Goal: Information Seeking & Learning: Learn about a topic

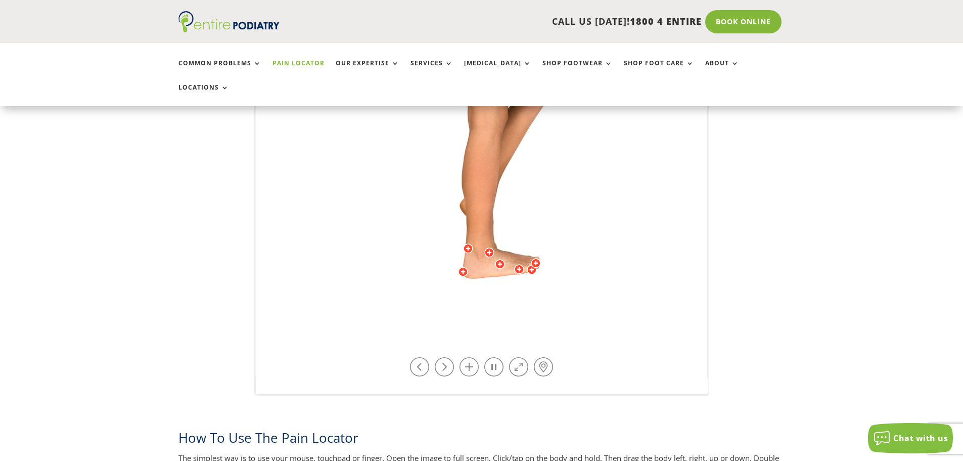
scroll to position [324, 0]
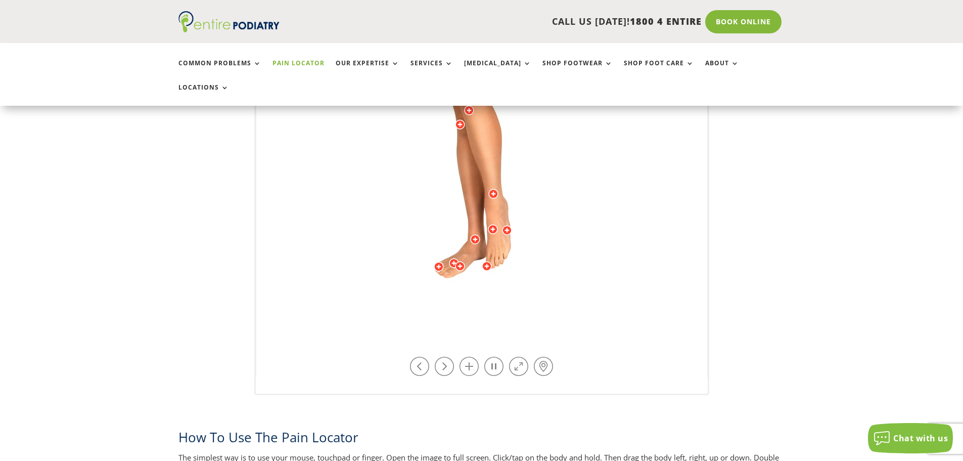
click at [568, 287] on img at bounding box center [481, 128] width 279 height 404
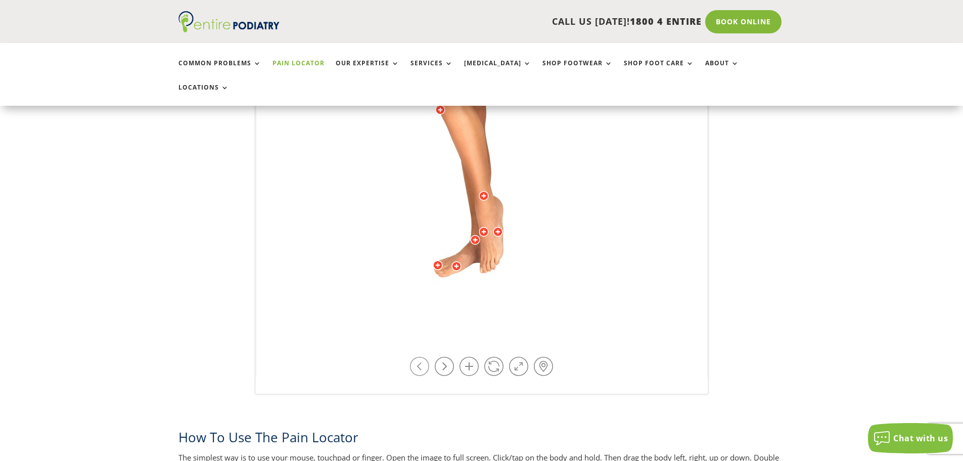
click at [419, 356] on link at bounding box center [419, 365] width 19 height 19
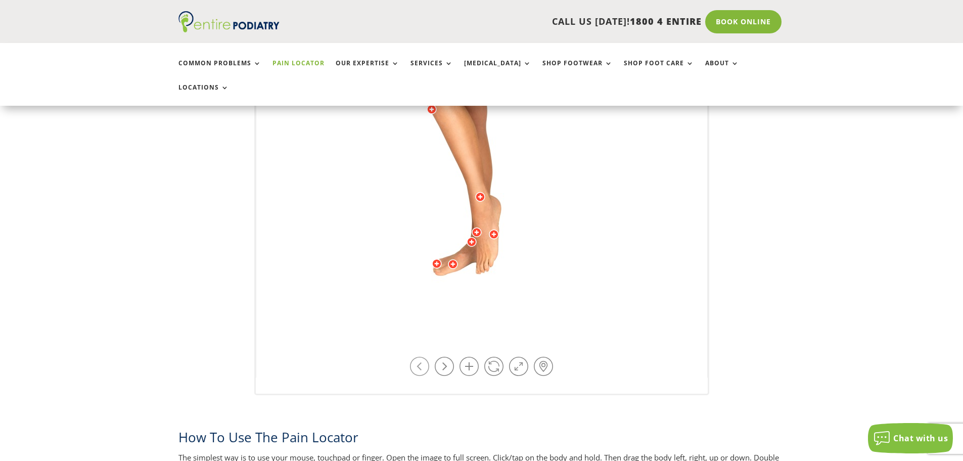
click at [419, 356] on link at bounding box center [419, 365] width 19 height 19
click at [440, 356] on link at bounding box center [444, 365] width 19 height 19
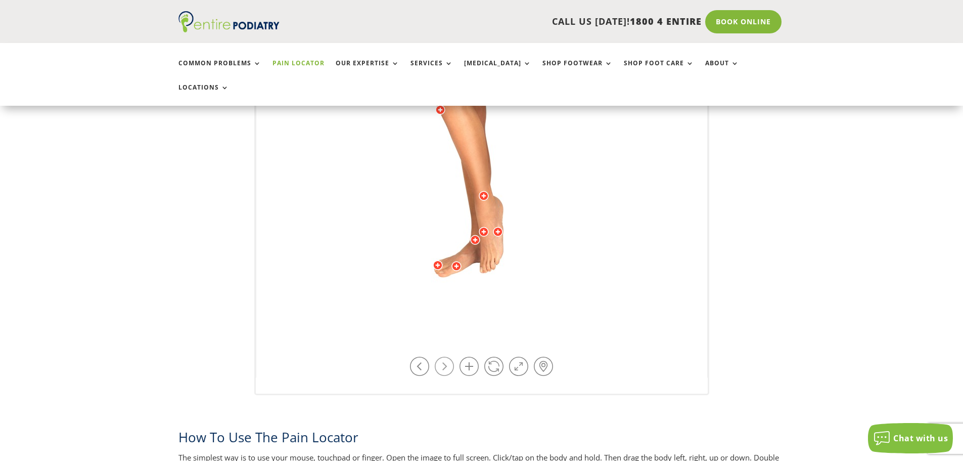
click at [441, 356] on link at bounding box center [444, 365] width 19 height 19
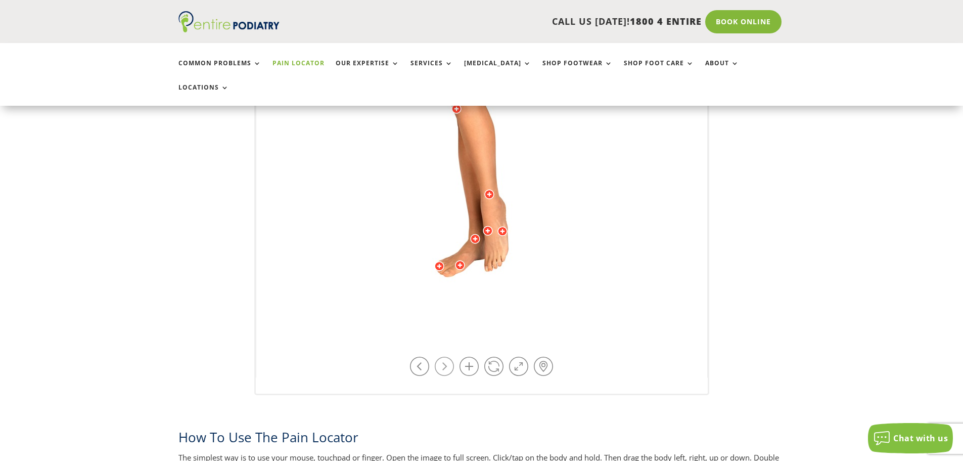
click at [441, 356] on link at bounding box center [444, 365] width 19 height 19
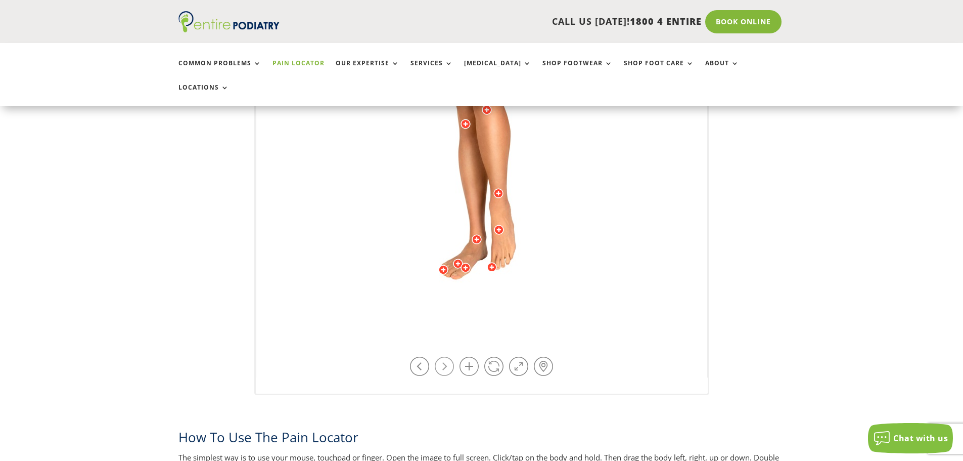
click at [441, 356] on link at bounding box center [444, 365] width 19 height 19
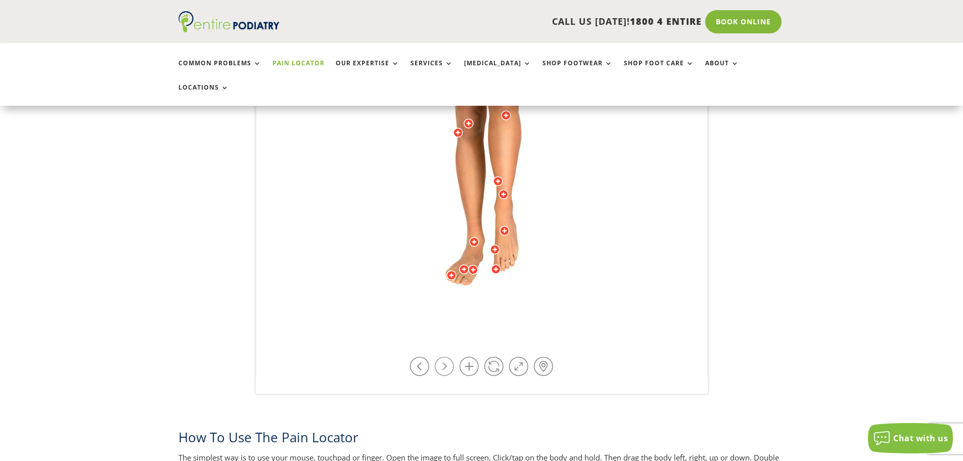
click at [441, 356] on link at bounding box center [444, 365] width 19 height 19
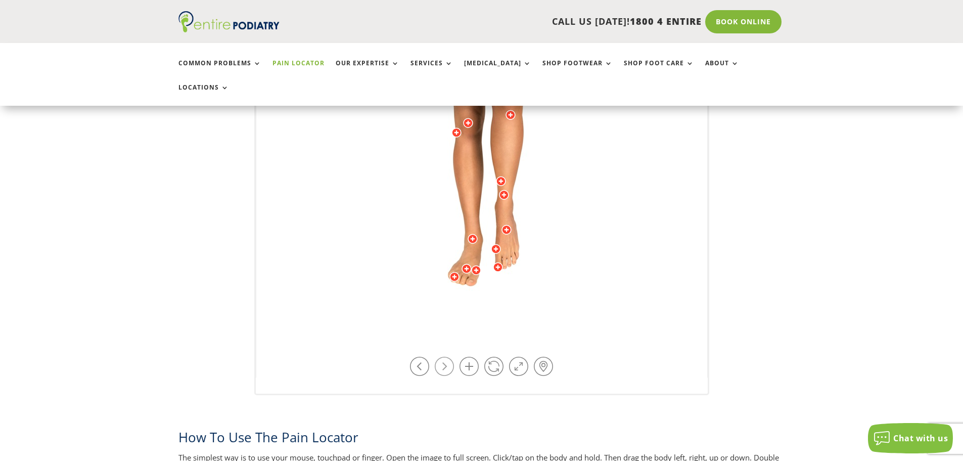
click at [441, 356] on link at bounding box center [444, 365] width 19 height 19
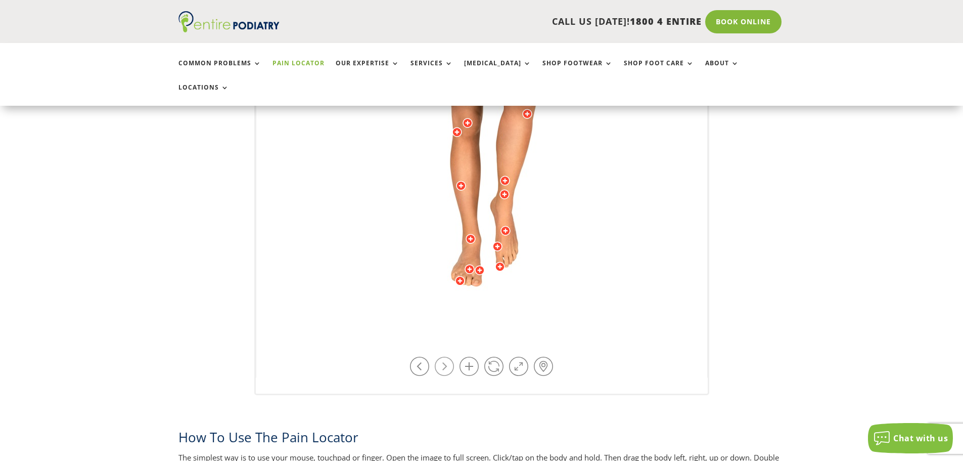
click at [442, 356] on link at bounding box center [444, 365] width 19 height 19
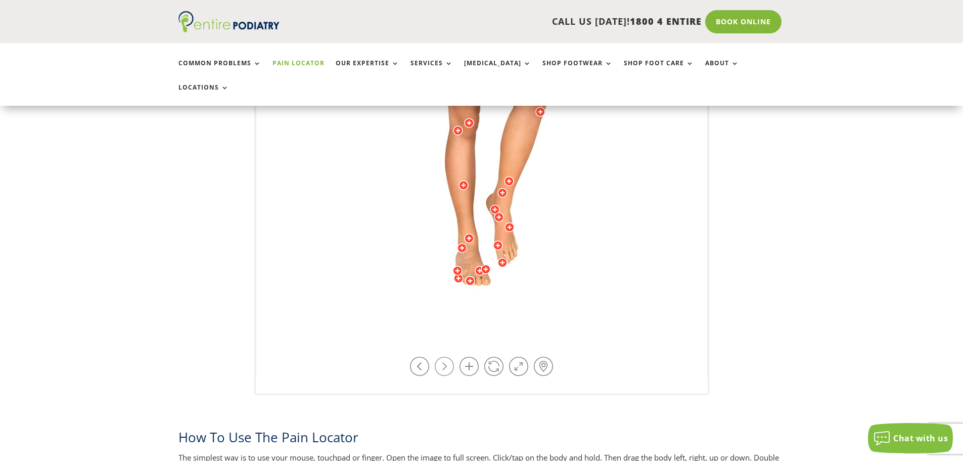
click at [442, 356] on link at bounding box center [444, 365] width 19 height 19
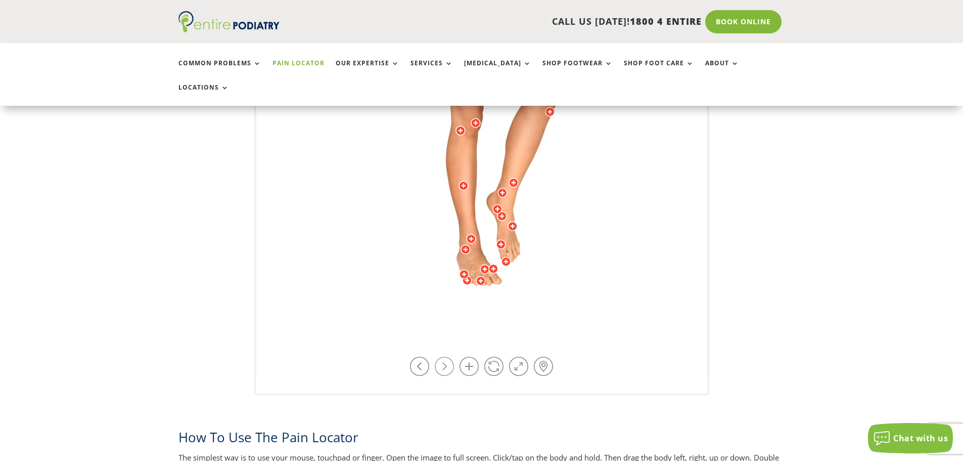
click at [442, 356] on link at bounding box center [444, 365] width 19 height 19
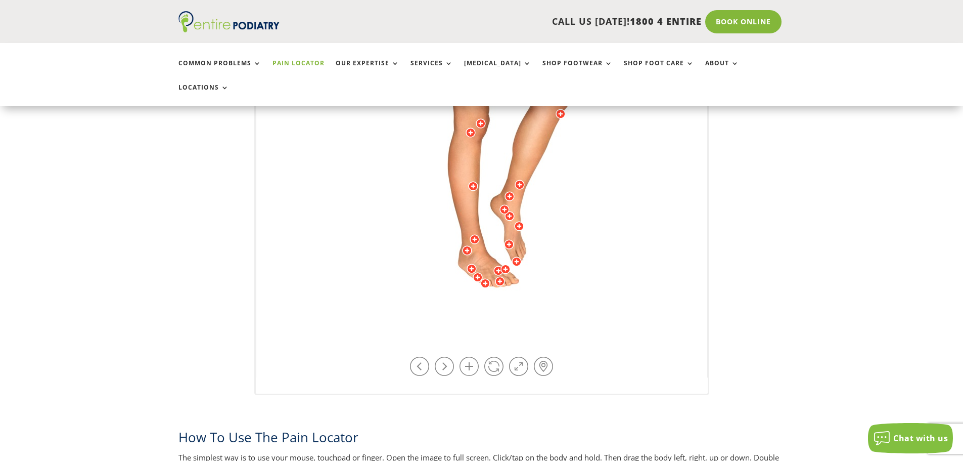
click at [476, 272] on div at bounding box center [478, 277] width 10 height 10
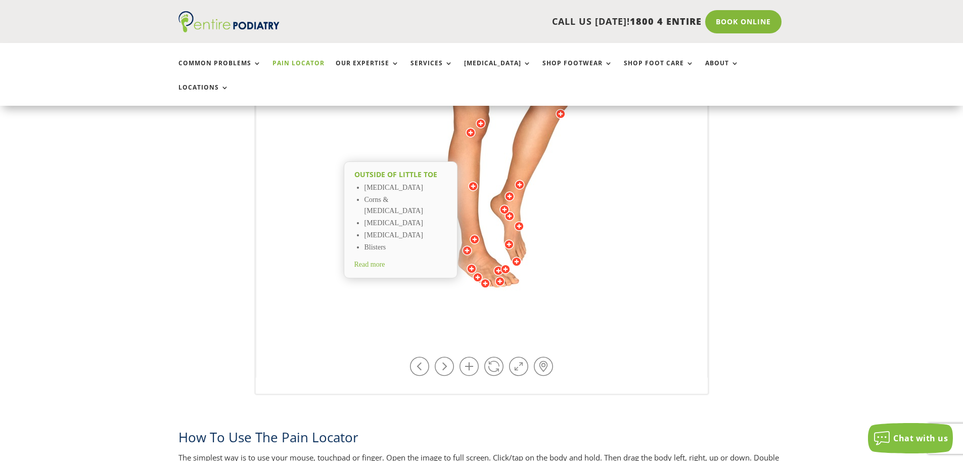
click at [472, 263] on div at bounding box center [472, 268] width 10 height 10
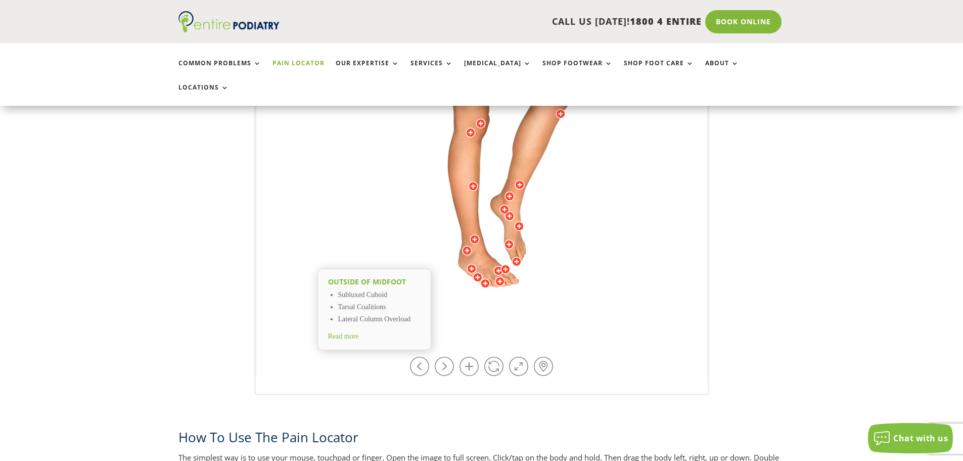
click at [359, 332] on span "Read more" at bounding box center [343, 336] width 31 height 8
click at [465, 245] on div at bounding box center [467, 250] width 10 height 10
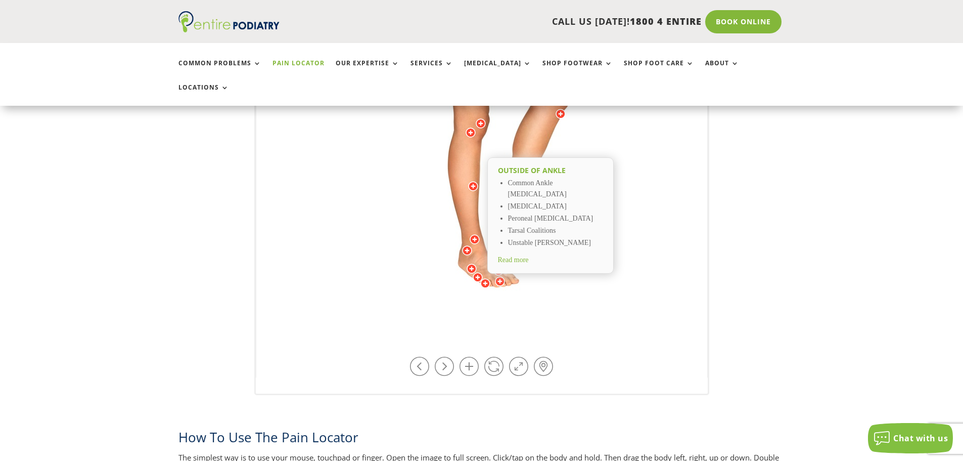
click at [526, 237] on li "Unstable [PERSON_NAME]" at bounding box center [555, 243] width 95 height 12
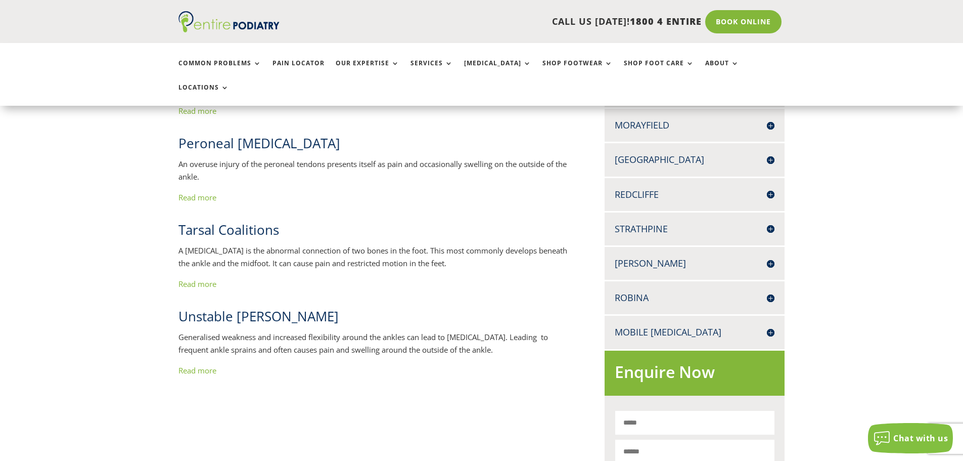
scroll to position [364, 0]
click at [212, 364] on link "Read more" at bounding box center [197, 369] width 38 height 10
click at [202, 364] on link "Read more" at bounding box center [197, 369] width 38 height 10
